Goal: Task Accomplishment & Management: Manage account settings

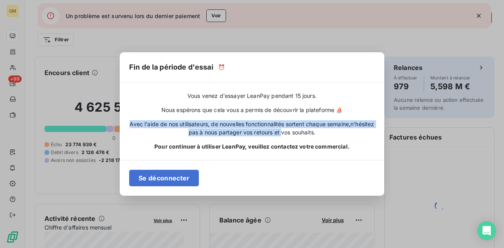
drag, startPoint x: 141, startPoint y: 125, endPoint x: 293, endPoint y: 136, distance: 151.9
click at [293, 135] on div "Avec l'aide de nos utilisateurs, de nouvelles fonctionnalités sortent chaque se…" at bounding box center [252, 128] width 246 height 16
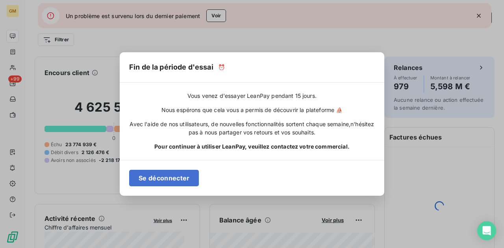
click at [262, 139] on div "Vous venez d'essayer LeanPay pendant 15 jours. Nous espérons que cela vous a pe…" at bounding box center [252, 121] width 246 height 58
drag, startPoint x: 255, startPoint y: 134, endPoint x: 208, endPoint y: 133, distance: 46.8
click at [253, 134] on span "n'hésitez pas à nous partager vos retours et vos souhaits." at bounding box center [282, 128] width 186 height 15
click at [204, 133] on span "n'hésitez pas à nous partager vos retours et vos souhaits." at bounding box center [282, 128] width 186 height 15
drag, startPoint x: 200, startPoint y: 133, endPoint x: 187, endPoint y: 133, distance: 13.0
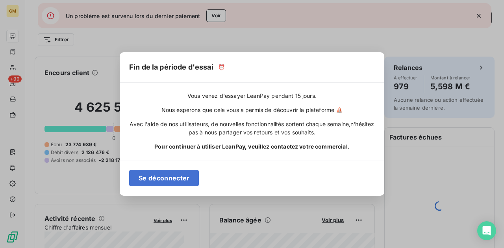
click at [199, 133] on span "n'hésitez pas à nous partager vos retours et vos souhaits." at bounding box center [282, 128] width 186 height 15
click at [70, 117] on div "Fin de la période d'essai ⏰ Vous venez d'essayer LeanPay pendant 15 jours. Nous…" at bounding box center [252, 124] width 504 height 248
